Goal: Task Accomplishment & Management: Use online tool/utility

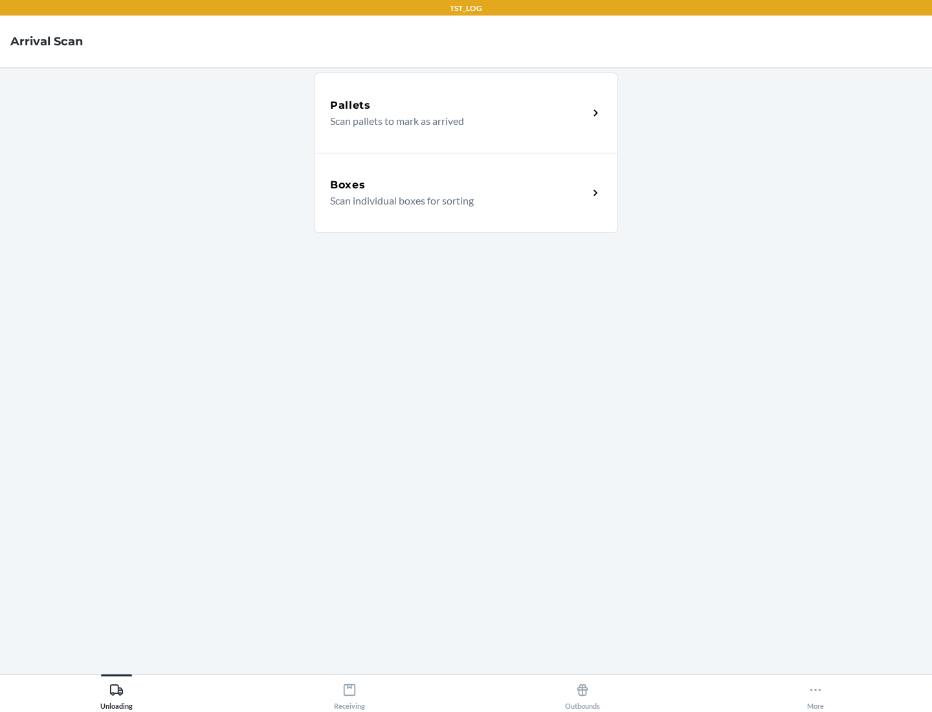
click at [459, 185] on div "Boxes" at bounding box center [459, 185] width 258 height 16
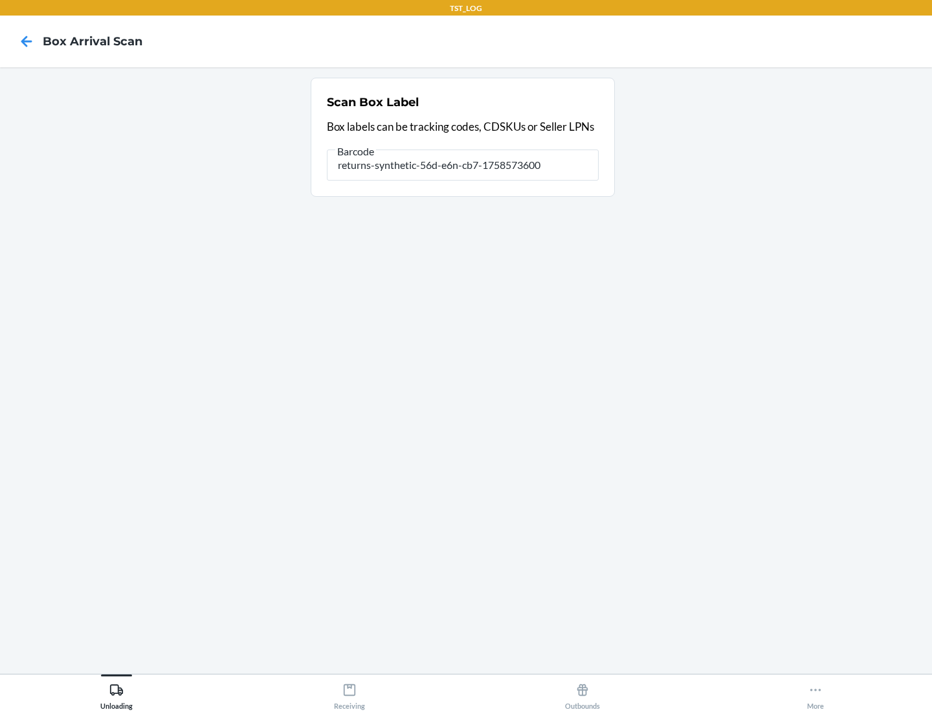
type input "returns-synthetic-56d-e6n-cb7-1758573600"
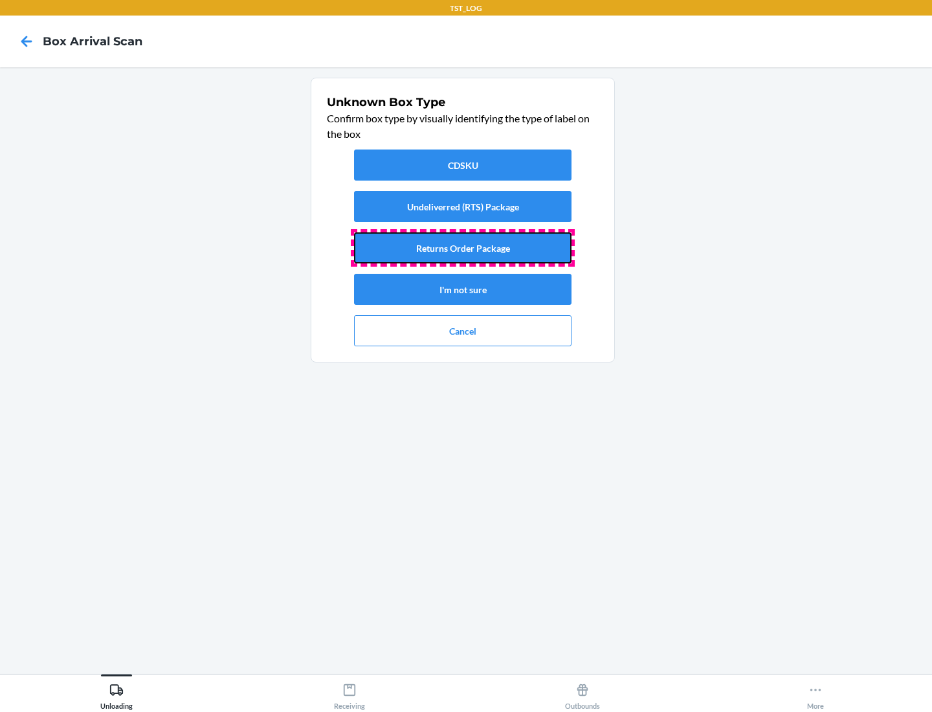
click at [463, 248] on button "Returns Order Package" at bounding box center [462, 247] width 217 height 31
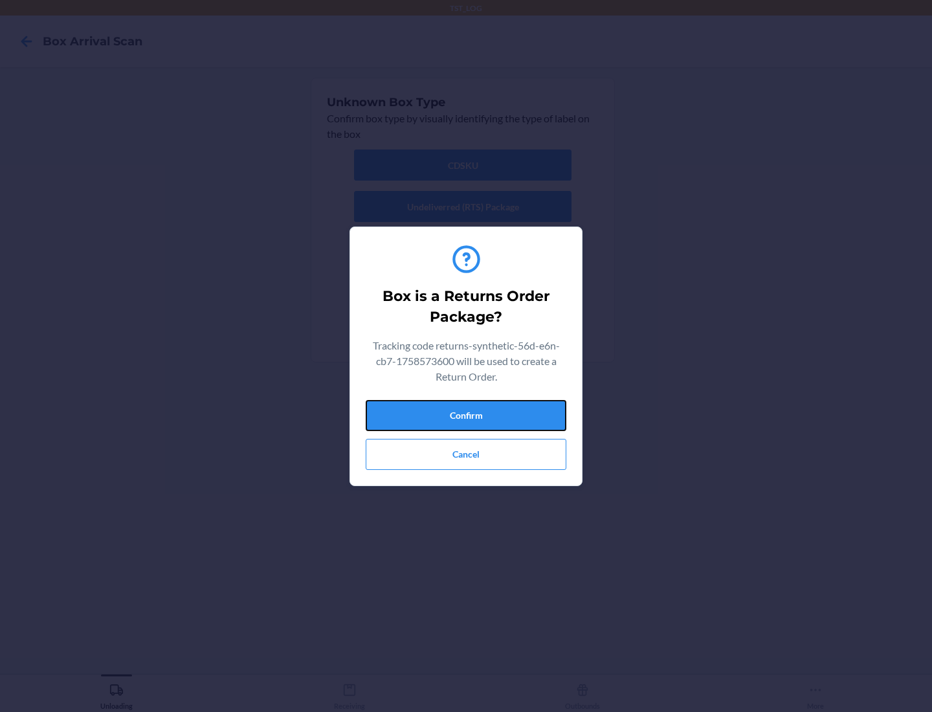
click at [466, 415] on button "Confirm" at bounding box center [466, 415] width 201 height 31
